Goal: Check status: Check status

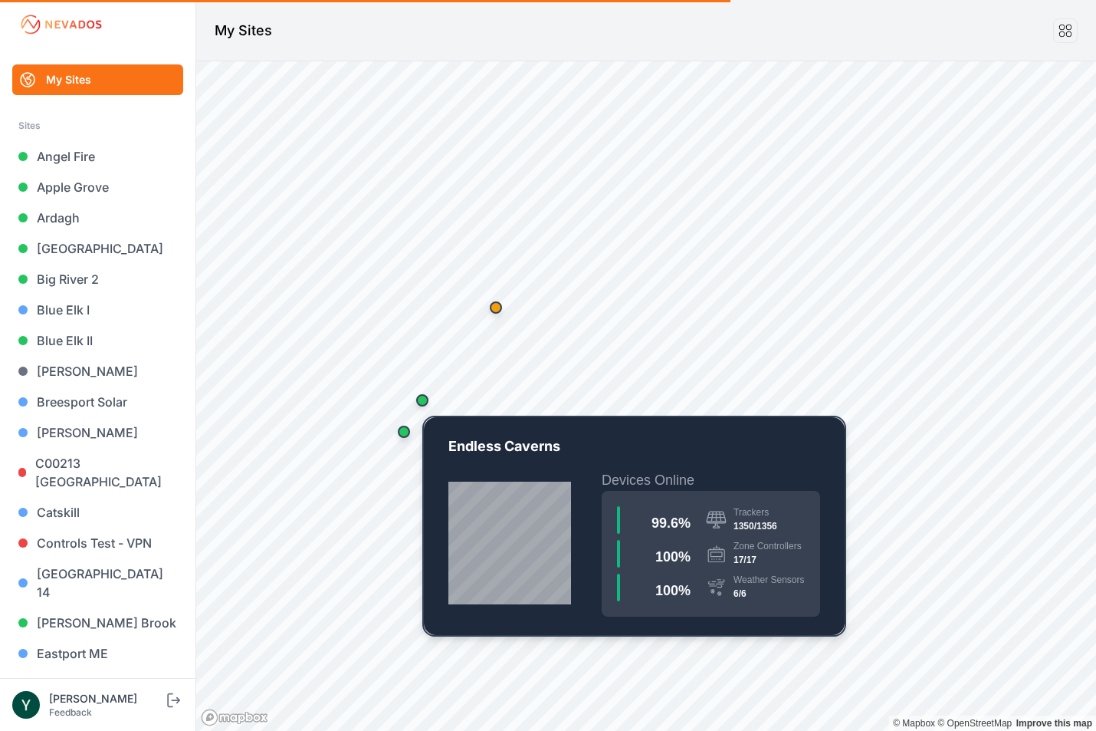
click at [425, 397] on div "Map marker" at bounding box center [422, 400] width 12 height 12
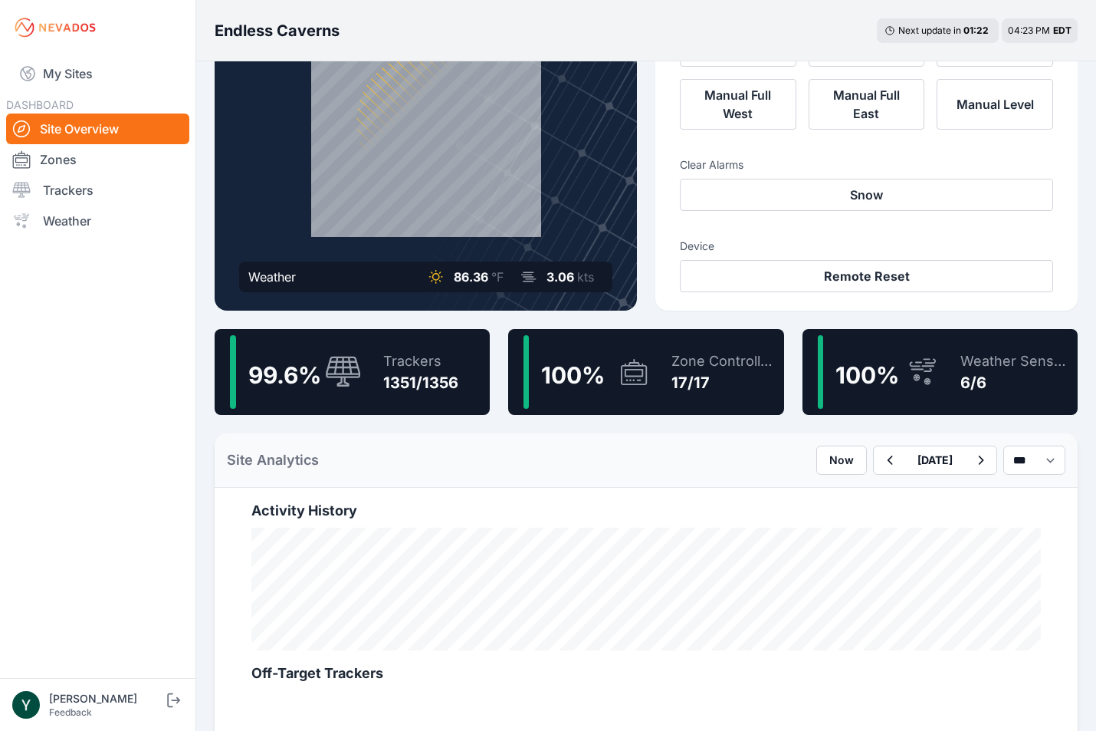
scroll to position [164, 0]
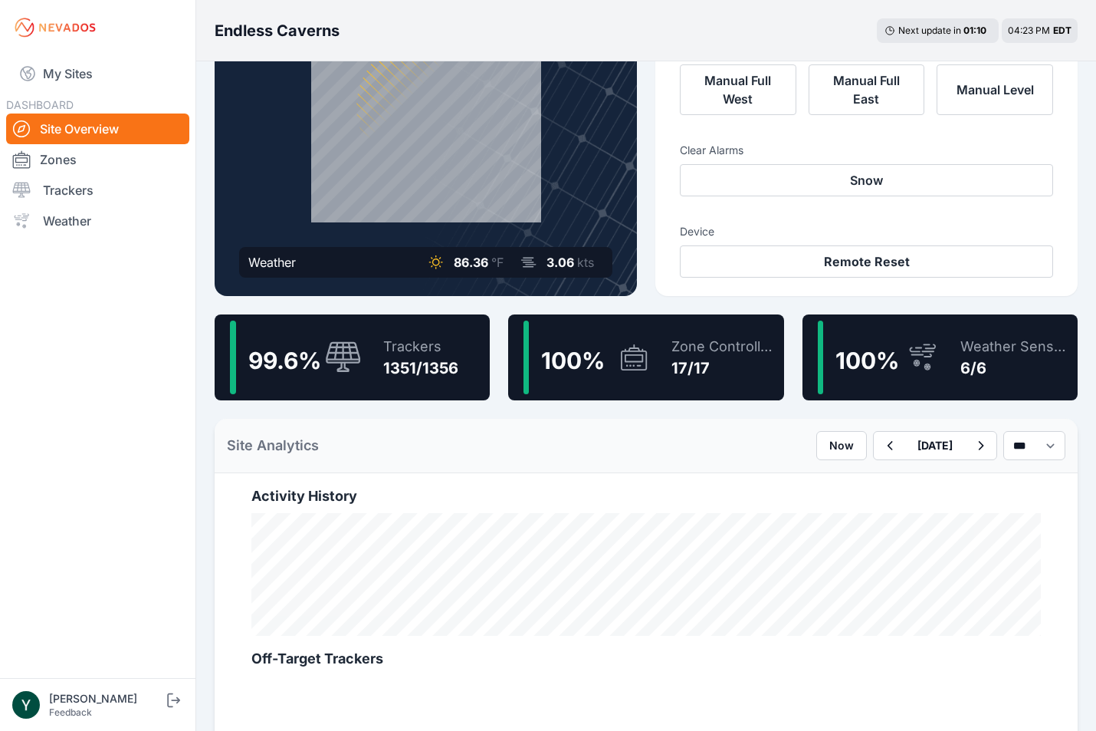
click at [363, 358] on div "99.6 % Trackers 1351/1356" at bounding box center [352, 357] width 275 height 86
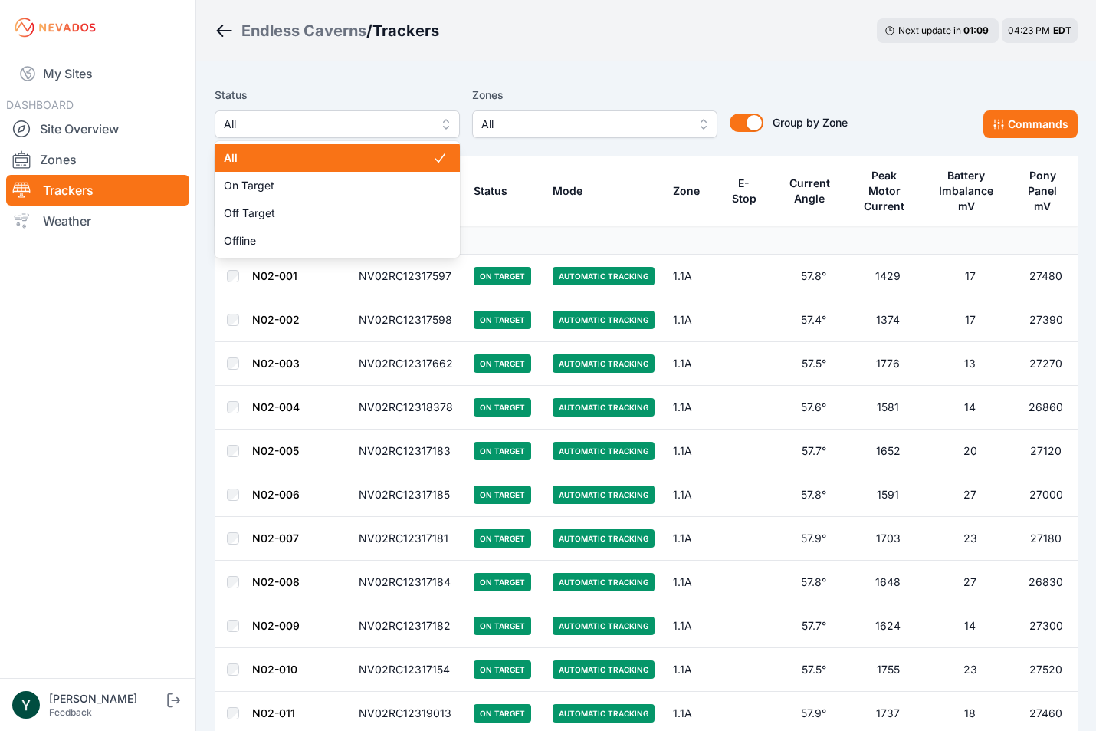
click at [406, 130] on span "All" at bounding box center [326, 124] width 205 height 18
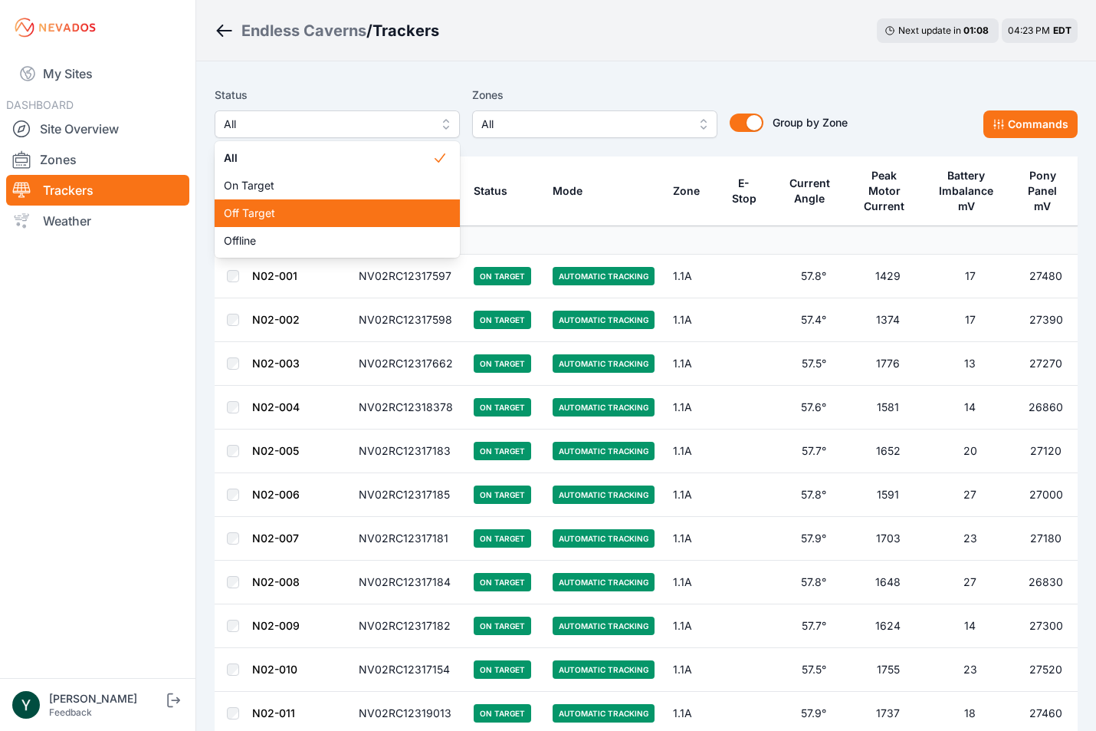
click at [389, 215] on span "Off Target" at bounding box center [328, 212] width 209 height 15
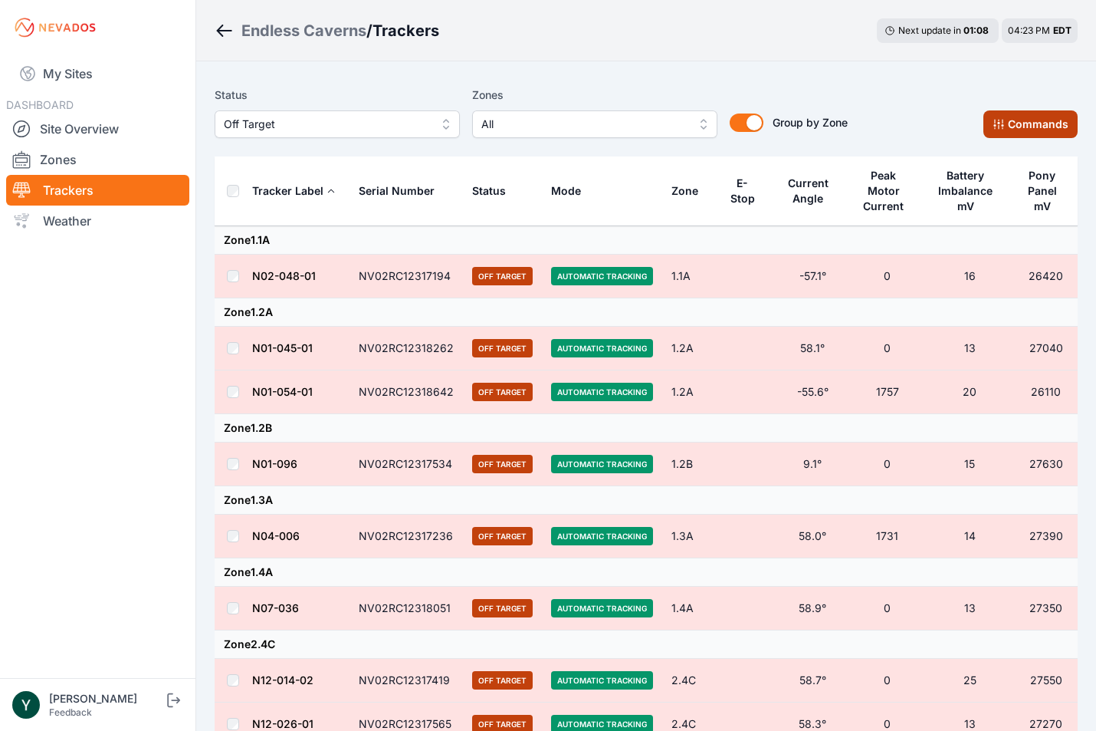
click at [1017, 128] on button "Commands" at bounding box center [1031, 124] width 94 height 28
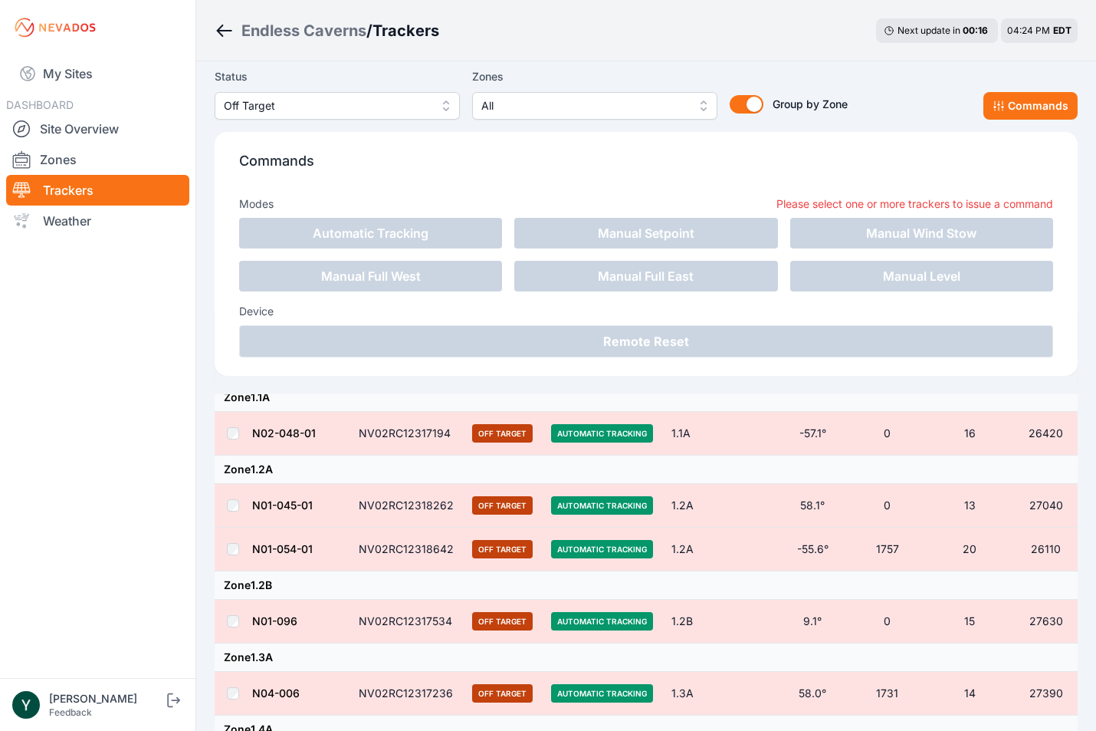
scroll to position [100, 0]
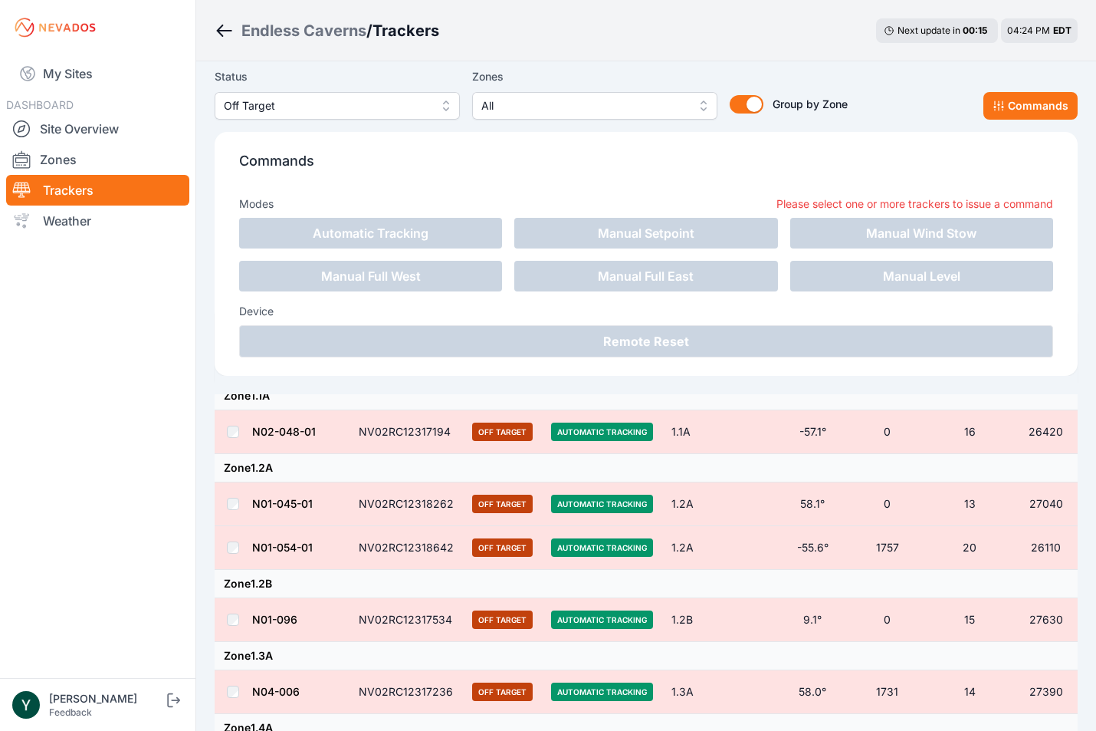
click at [264, 618] on link "N01-096" at bounding box center [274, 619] width 45 height 13
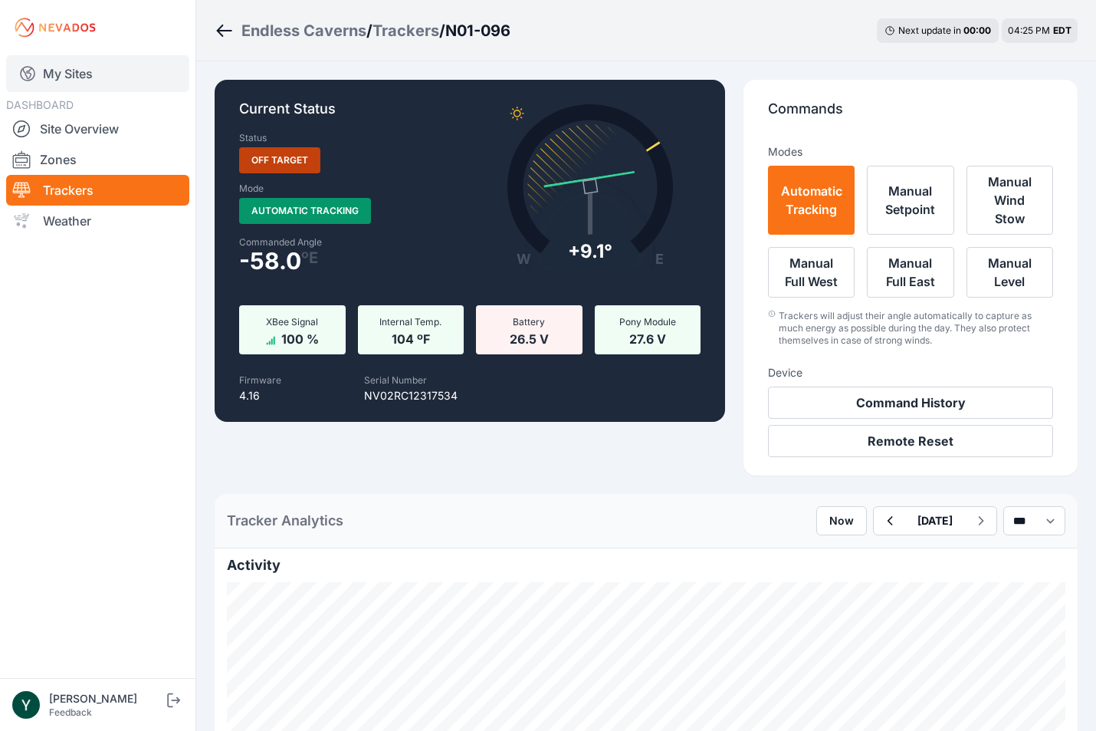
click at [90, 74] on link "My Sites" at bounding box center [97, 73] width 183 height 37
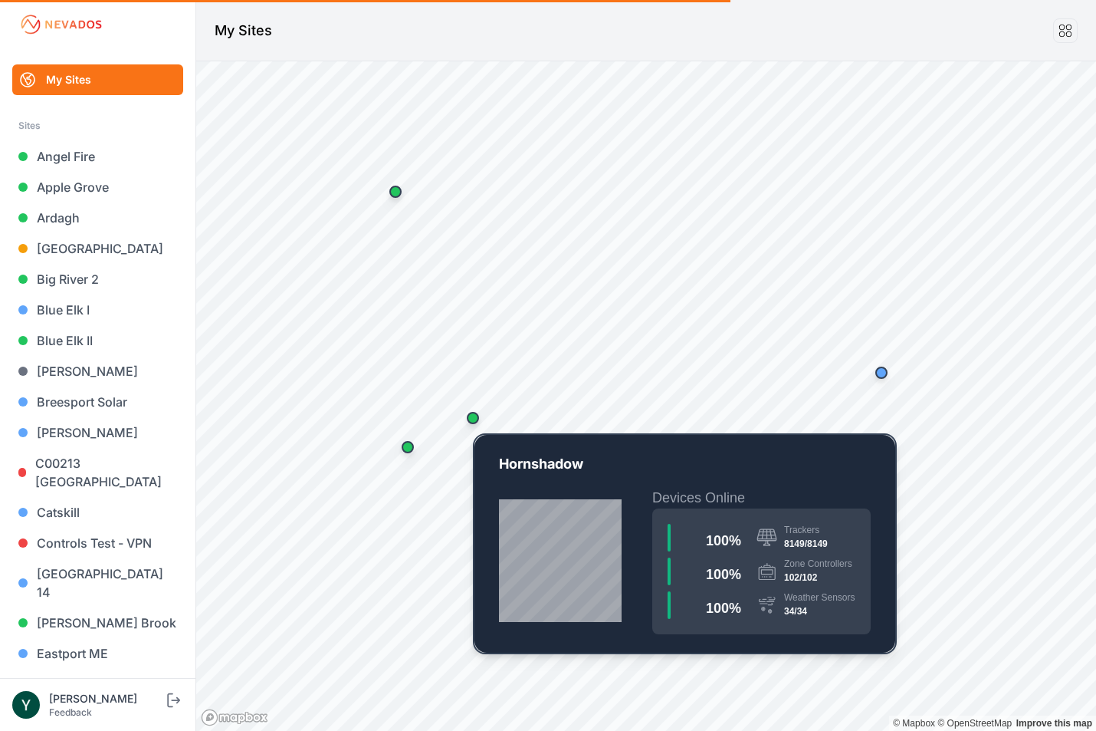
click at [475, 420] on div "Map marker" at bounding box center [473, 418] width 12 height 12
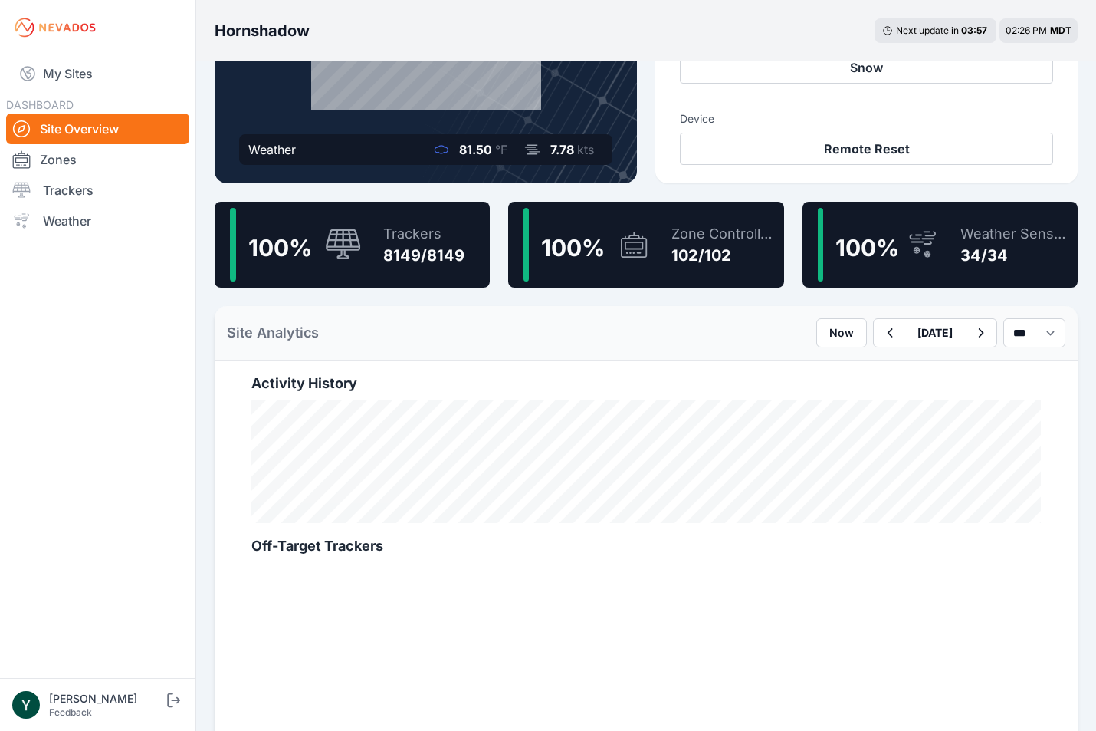
scroll to position [94, 0]
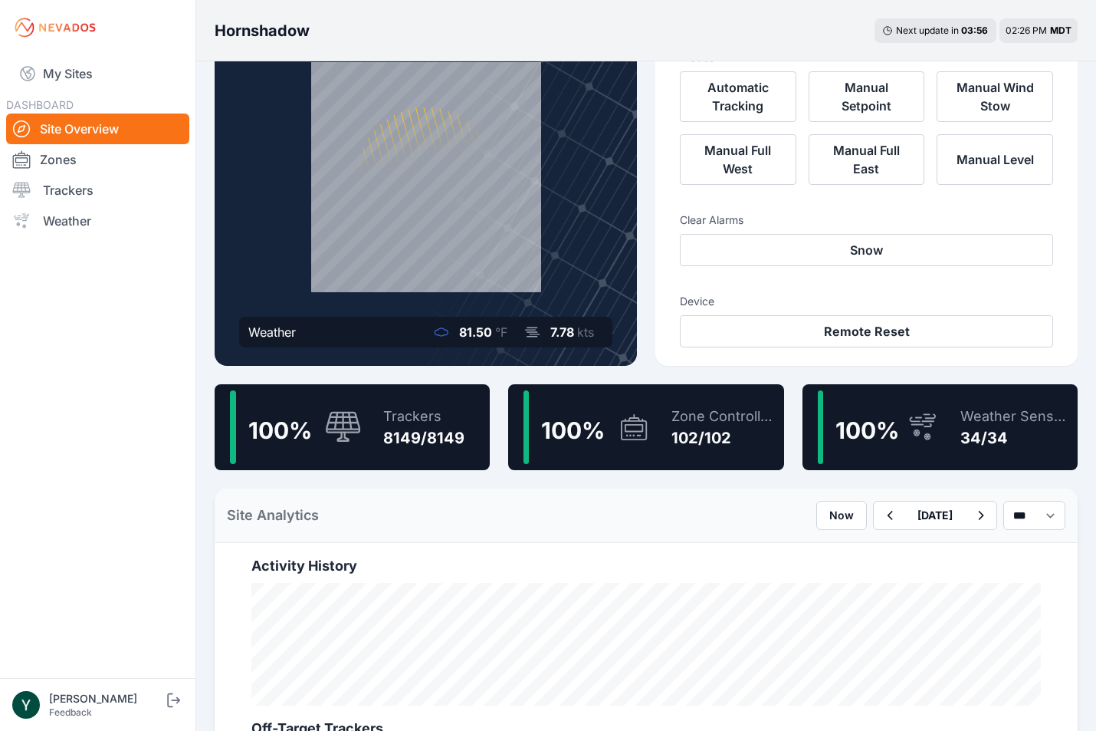
click at [896, 411] on div "100 %" at bounding box center [866, 427] width 74 height 34
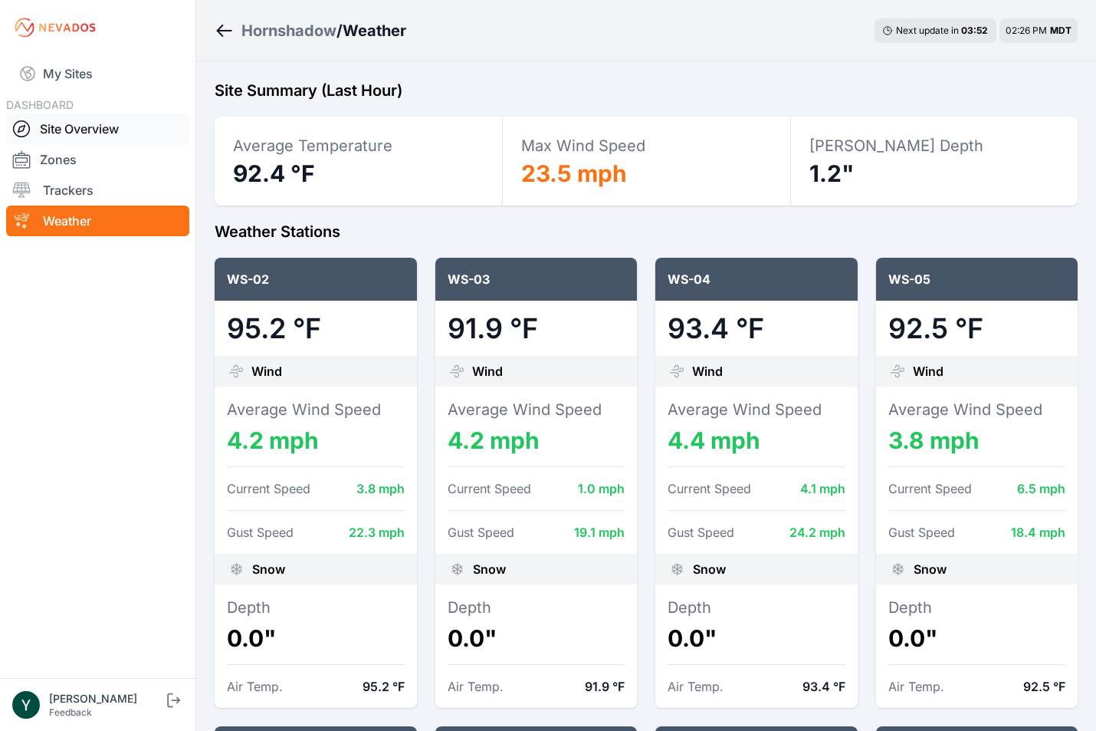
click at [90, 127] on link "Site Overview" at bounding box center [97, 128] width 183 height 31
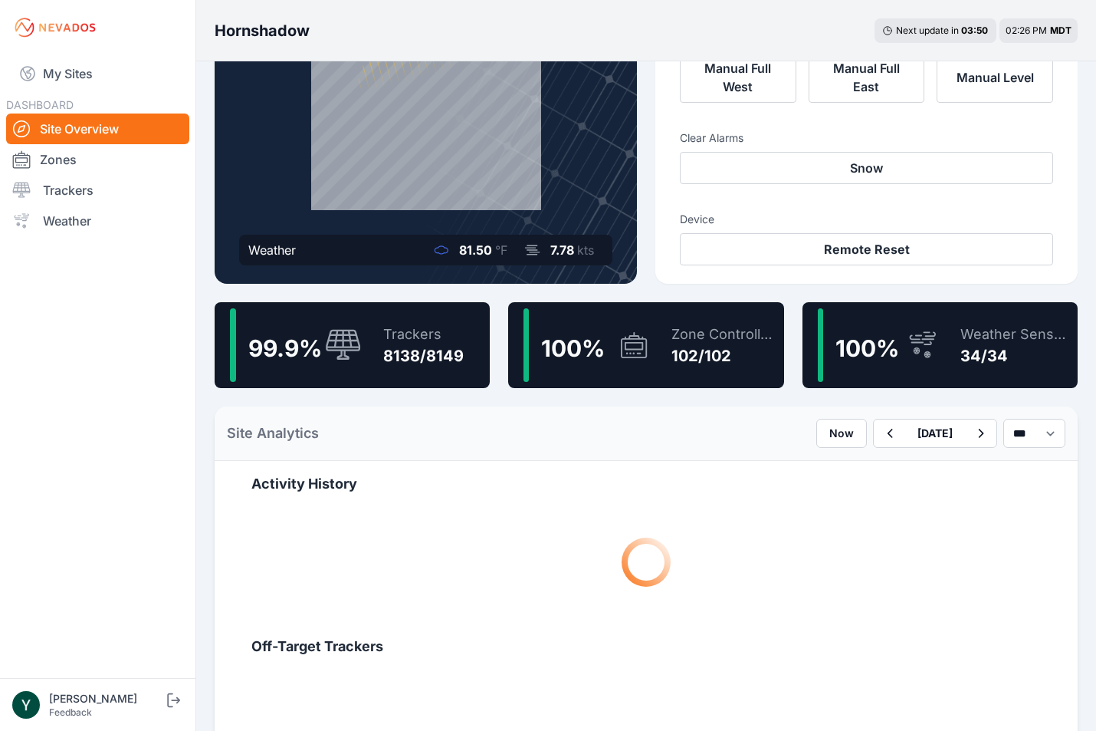
scroll to position [179, 0]
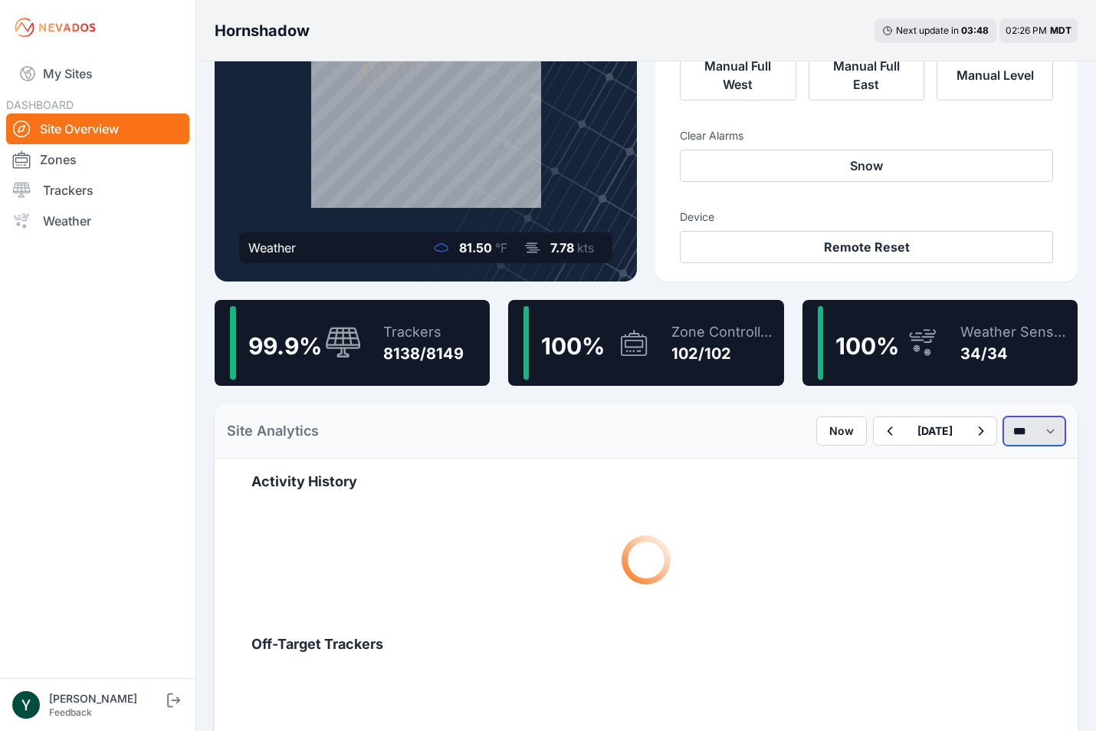
select select "****"
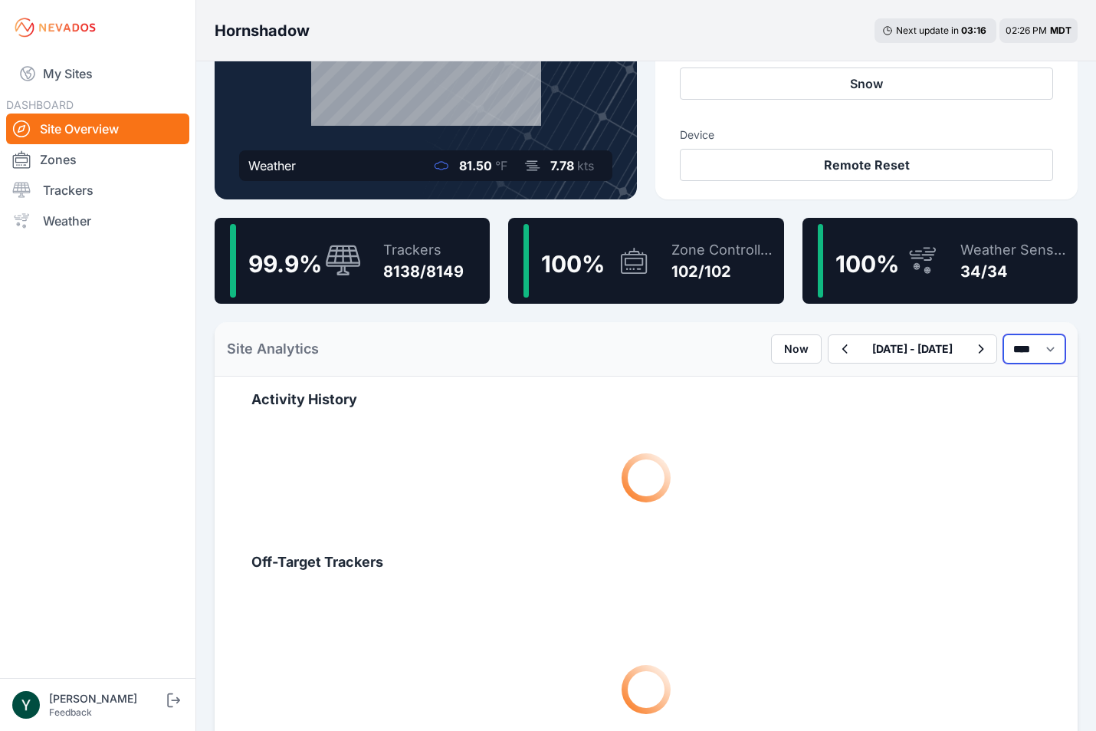
scroll to position [245, 0]
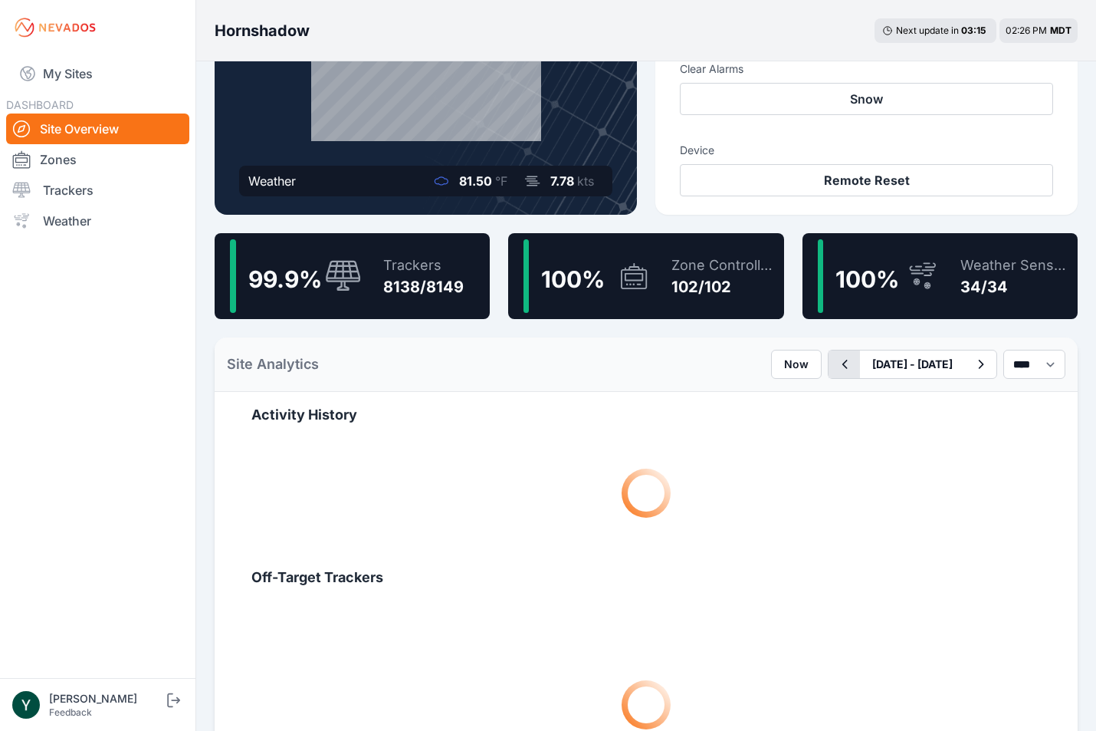
click at [843, 363] on icon "button" at bounding box center [845, 364] width 5 height 9
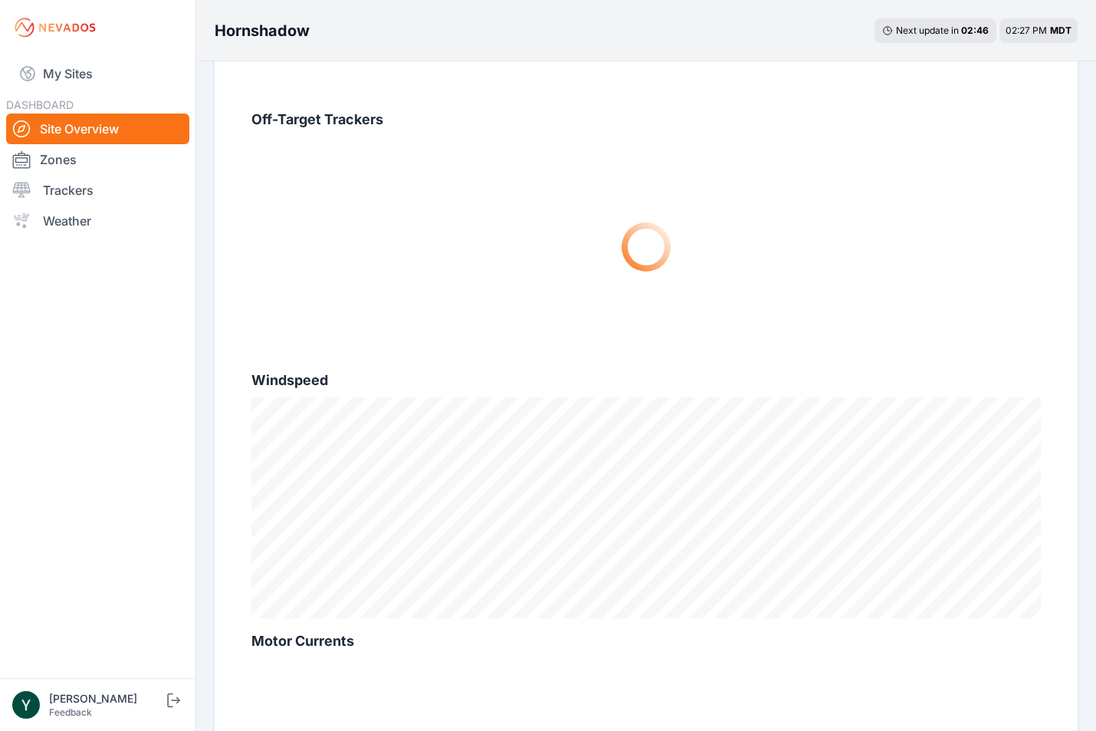
scroll to position [711, 0]
